Goal: Find specific page/section: Find specific page/section

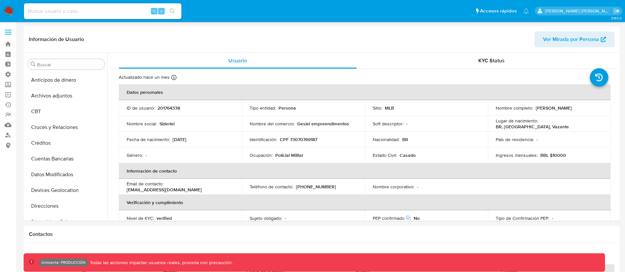
select select "10"
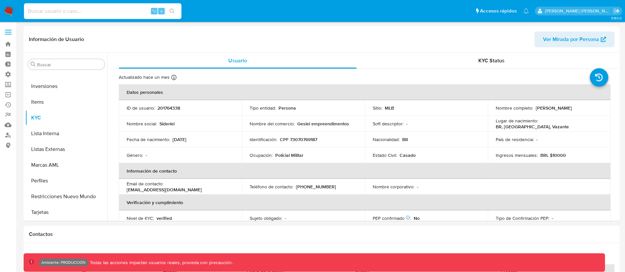
click at [92, 15] on input at bounding box center [102, 11] width 157 height 9
click at [72, 15] on input at bounding box center [102, 11] width 157 height 9
paste input "1143968950"
type input "1143968950"
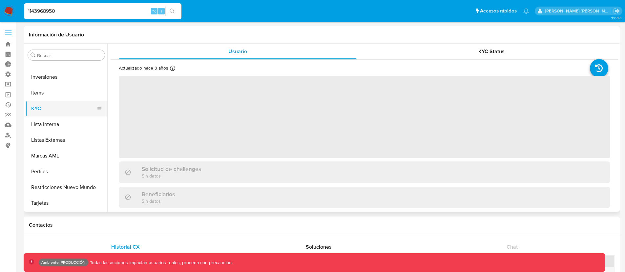
select select "10"
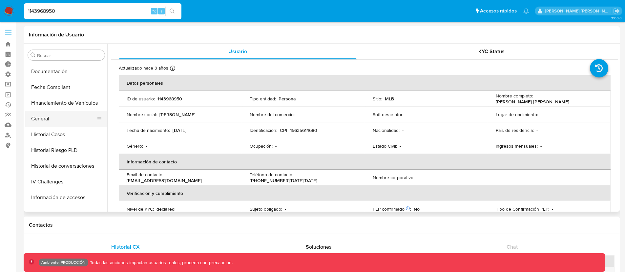
scroll to position [171, 0]
click at [42, 120] on button "General" at bounding box center [63, 121] width 77 height 16
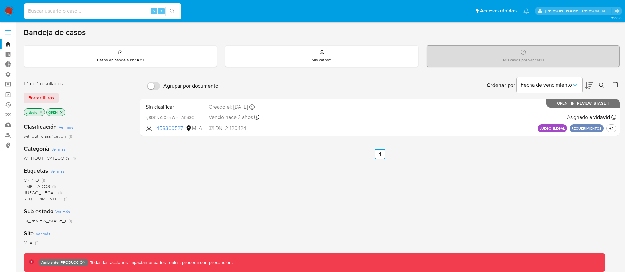
click at [69, 13] on input at bounding box center [102, 11] width 157 height 9
paste input "201764338"
type input "201764338"
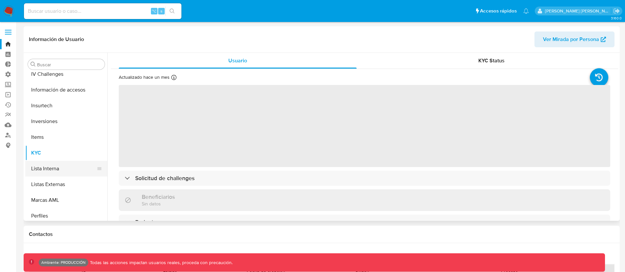
select select "10"
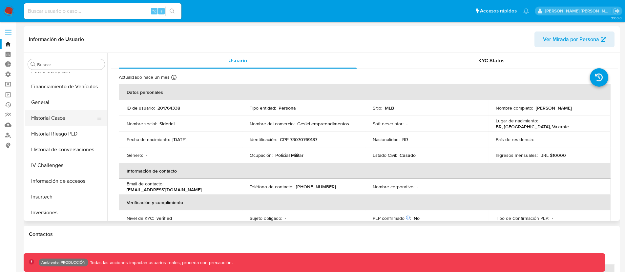
scroll to position [181, 0]
click at [50, 100] on button "General" at bounding box center [63, 104] width 77 height 16
